Goal: Task Accomplishment & Management: Manage account settings

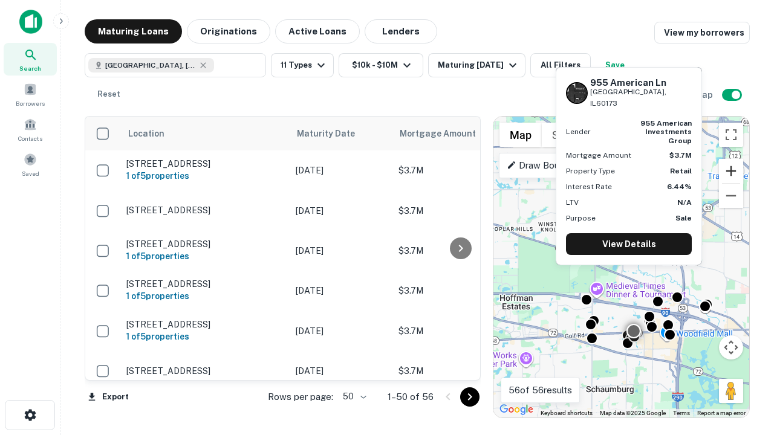
click at [731, 171] on button "Zoom in" at bounding box center [731, 171] width 24 height 24
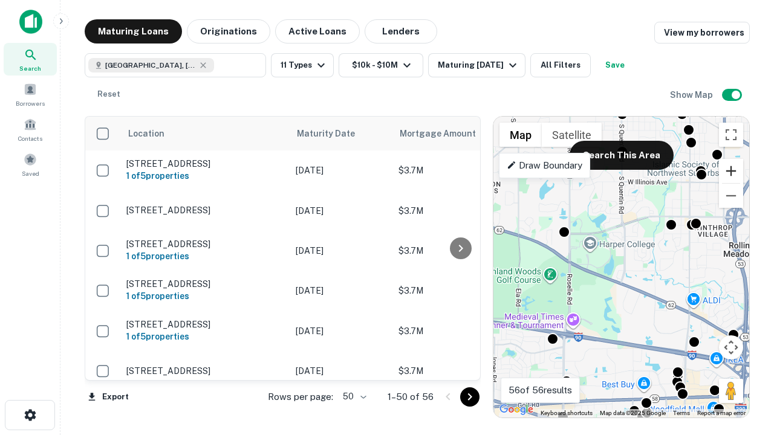
click at [731, 171] on button "Zoom in" at bounding box center [731, 171] width 24 height 24
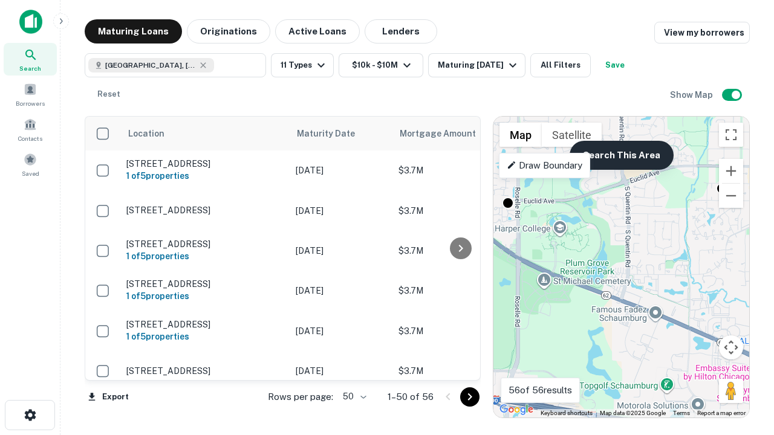
click at [621, 155] on button "Search This Area" at bounding box center [621, 155] width 104 height 29
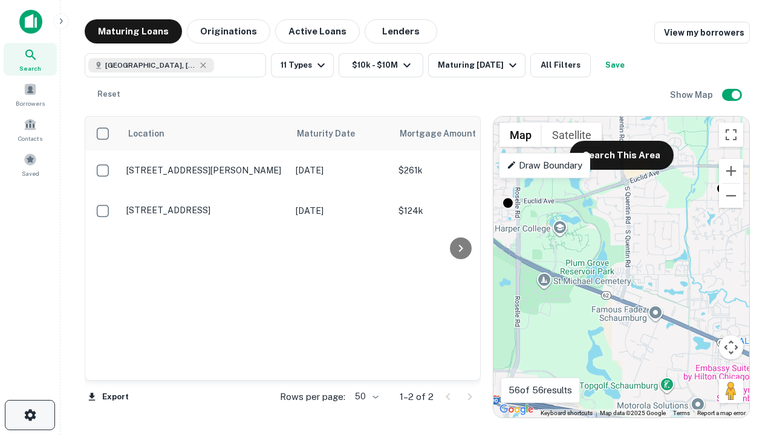
click at [30, 415] on icon "button" at bounding box center [30, 415] width 15 height 15
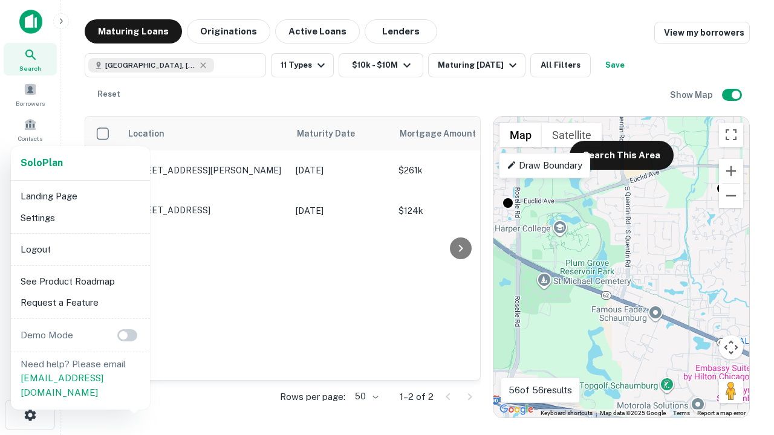
click at [80, 249] on li "Logout" at bounding box center [80, 250] width 129 height 22
